Goal: Transaction & Acquisition: Purchase product/service

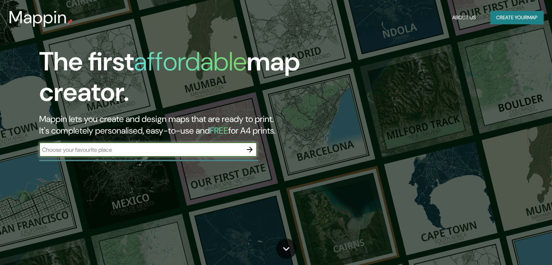
click at [504, 17] on button "Create your map" at bounding box center [517, 17] width 53 height 13
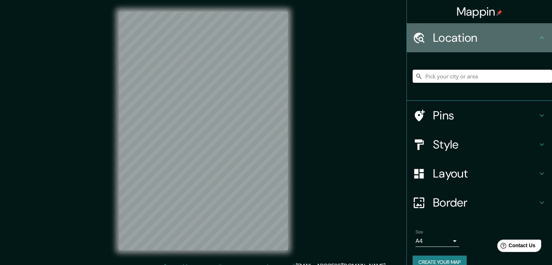
click at [450, 36] on h4 "Location" at bounding box center [485, 38] width 105 height 15
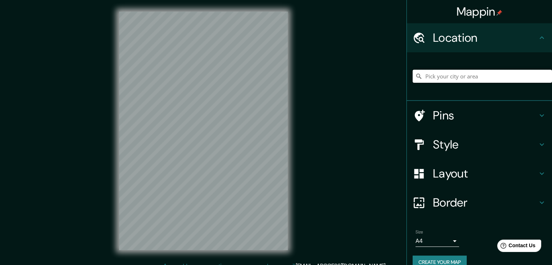
click at [457, 77] on input "Pick your city or area" at bounding box center [482, 76] width 139 height 13
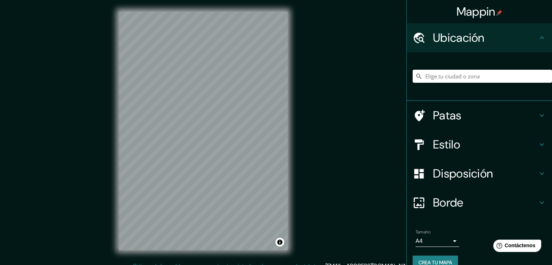
paste input "R88Q+74H"
drag, startPoint x: 534, startPoint y: 75, endPoint x: 456, endPoint y: 75, distance: 77.4
click at [456, 75] on input "[STREET_ADDRESS][PERSON_NAME]" at bounding box center [482, 76] width 139 height 13
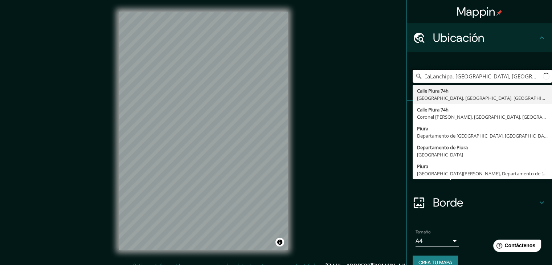
scroll to position [0, 0]
type input "Lanchipa, [GEOGRAPHIC_DATA], [GEOGRAPHIC_DATA]"
click at [540, 74] on icon at bounding box center [546, 76] width 13 height 13
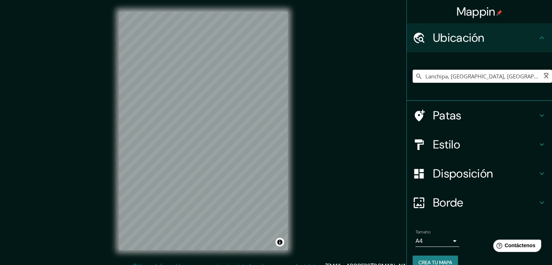
click at [544, 76] on icon at bounding box center [546, 76] width 10 height 10
click at [541, 75] on icon at bounding box center [547, 76] width 12 height 12
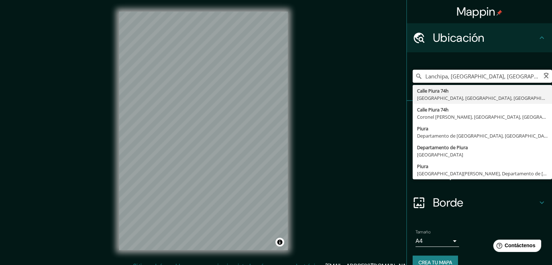
drag, startPoint x: 524, startPoint y: 76, endPoint x: 387, endPoint y: 73, distance: 136.9
click at [387, 73] on div "Mappin Ubicación Lanchipa, [GEOGRAPHIC_DATA], [GEOGRAPHIC_DATA] [GEOGRAPHIC_DAT…" at bounding box center [276, 136] width 552 height 273
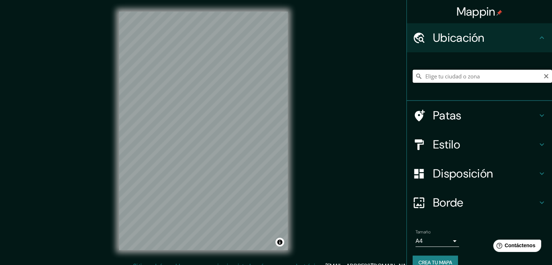
paste input "R88Q+74H"
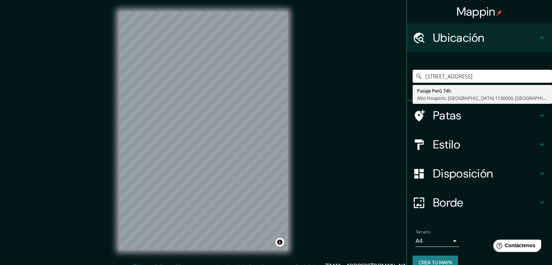
type input "[STREET_ADDRESS]"
click at [544, 74] on icon "Claro" at bounding box center [547, 76] width 6 height 6
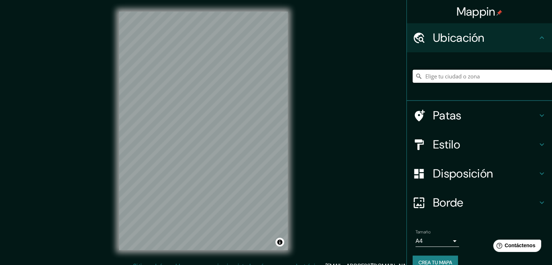
paste input "R88Q+74H, Piura 20007"
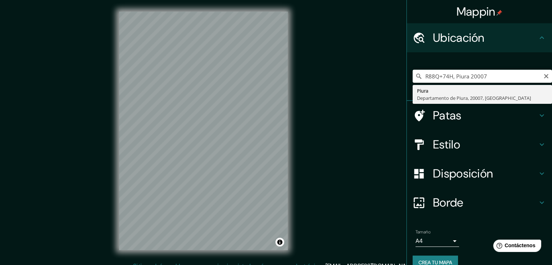
type input "Piura, Departamento de Piura, 20007, [GEOGRAPHIC_DATA]"
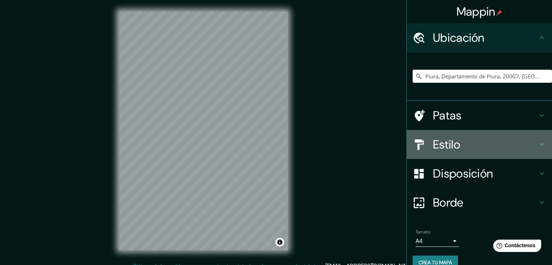
click at [458, 140] on h4 "Estilo" at bounding box center [485, 144] width 105 height 15
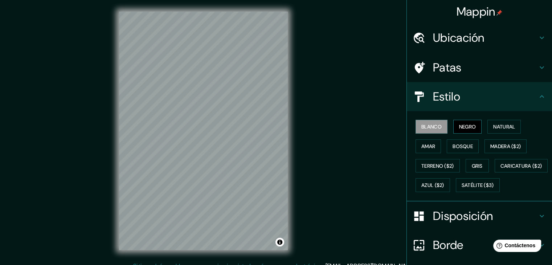
click at [460, 122] on font "Negro" at bounding box center [467, 126] width 17 height 9
click at [430, 123] on font "Blanco" at bounding box center [432, 126] width 20 height 7
click at [501, 127] on font "Natural" at bounding box center [505, 126] width 22 height 7
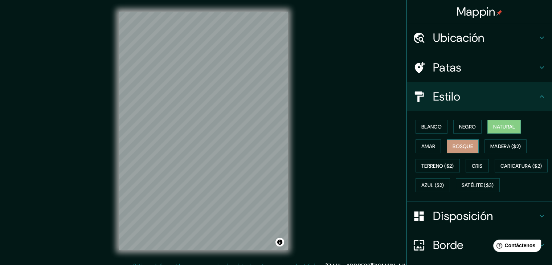
click at [453, 142] on font "Bosque" at bounding box center [463, 146] width 20 height 9
click at [488, 128] on button "Natural" at bounding box center [504, 127] width 33 height 14
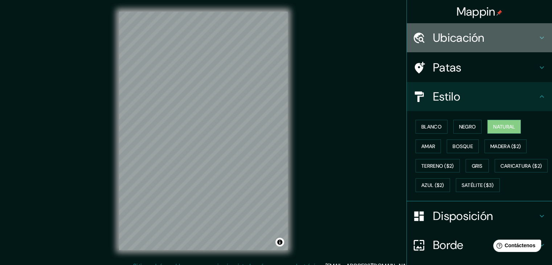
click at [472, 44] on font "Ubicación" at bounding box center [459, 37] width 52 height 15
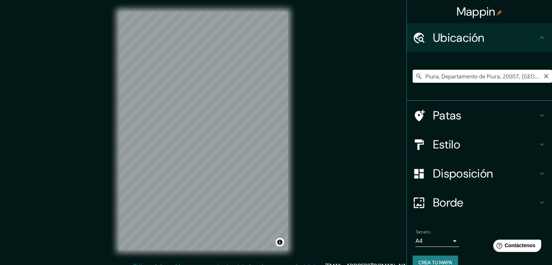
click at [473, 76] on input "Piura, Departamento de Piura, 20007, [GEOGRAPHIC_DATA]" at bounding box center [482, 76] width 139 height 13
click at [435, 112] on font "Patas" at bounding box center [447, 115] width 29 height 15
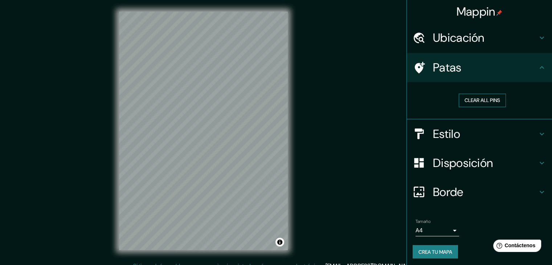
click at [485, 101] on button "Clear all pins" at bounding box center [482, 100] width 47 height 13
click at [478, 100] on button "Clear all pins" at bounding box center [482, 100] width 47 height 13
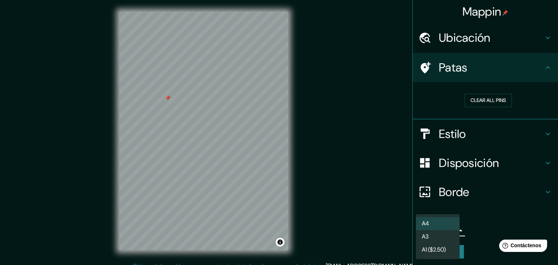
click at [446, 227] on body "Mappin Ubicación Piura, [GEOGRAPHIC_DATA], 20007, [GEOGRAPHIC_DATA] Patas Clear…" at bounding box center [279, 132] width 558 height 265
click at [467, 210] on div at bounding box center [279, 132] width 558 height 265
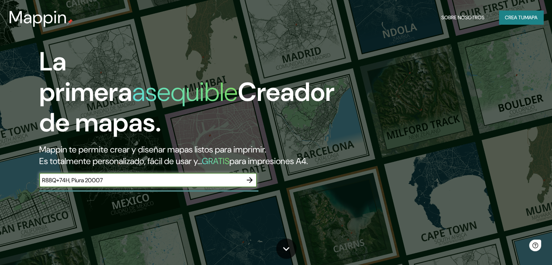
type input "R88Q+74H, Piura 20007"
click at [245, 184] on icon "button" at bounding box center [249, 180] width 9 height 9
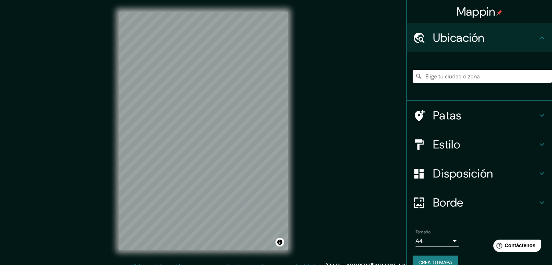
paste input "R88Q+74H, Piura 20007"
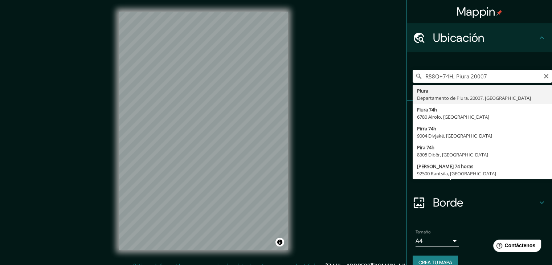
type input "Piura, Departamento de Piura, 20007, [GEOGRAPHIC_DATA]"
